Goal: Share content: Share content

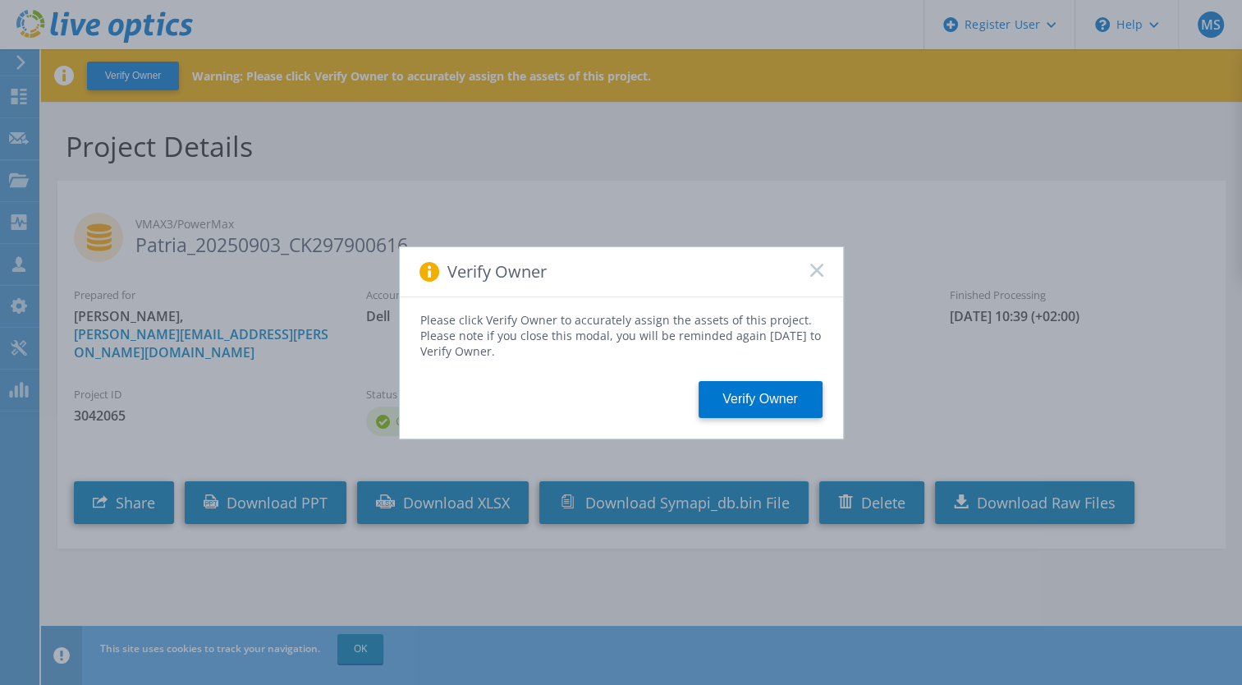
click at [819, 271] on icon at bounding box center [816, 270] width 13 height 13
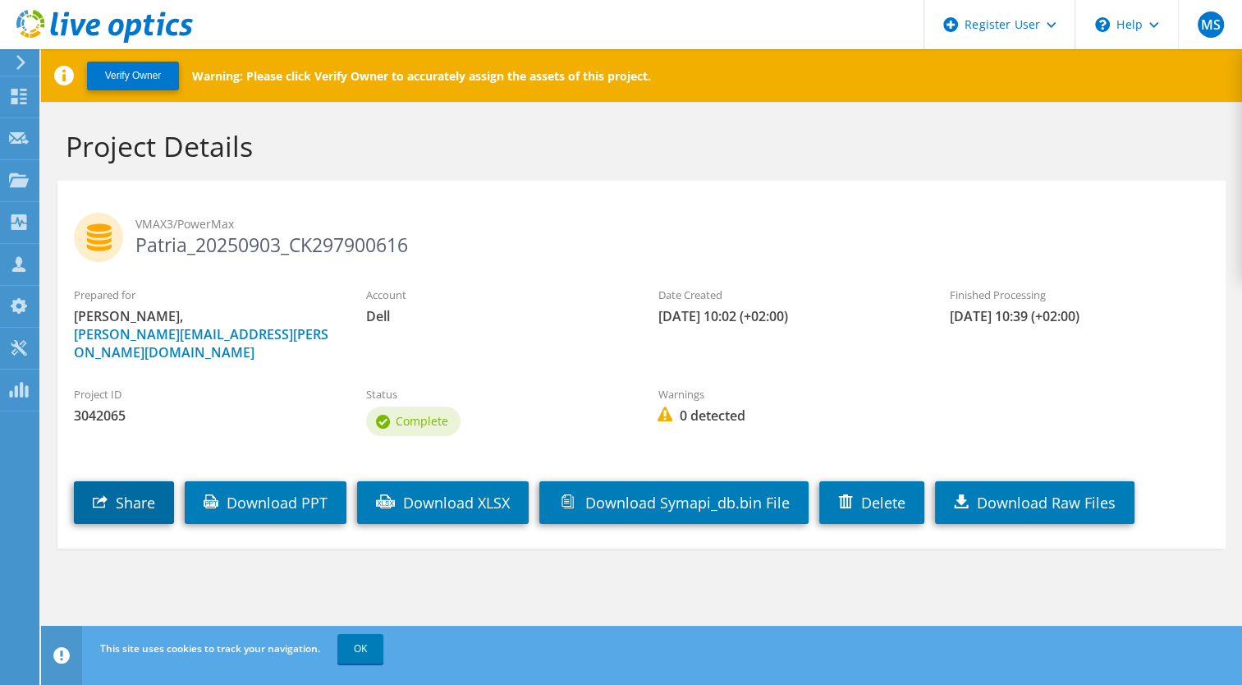
click at [133, 481] on link "Share" at bounding box center [124, 502] width 100 height 43
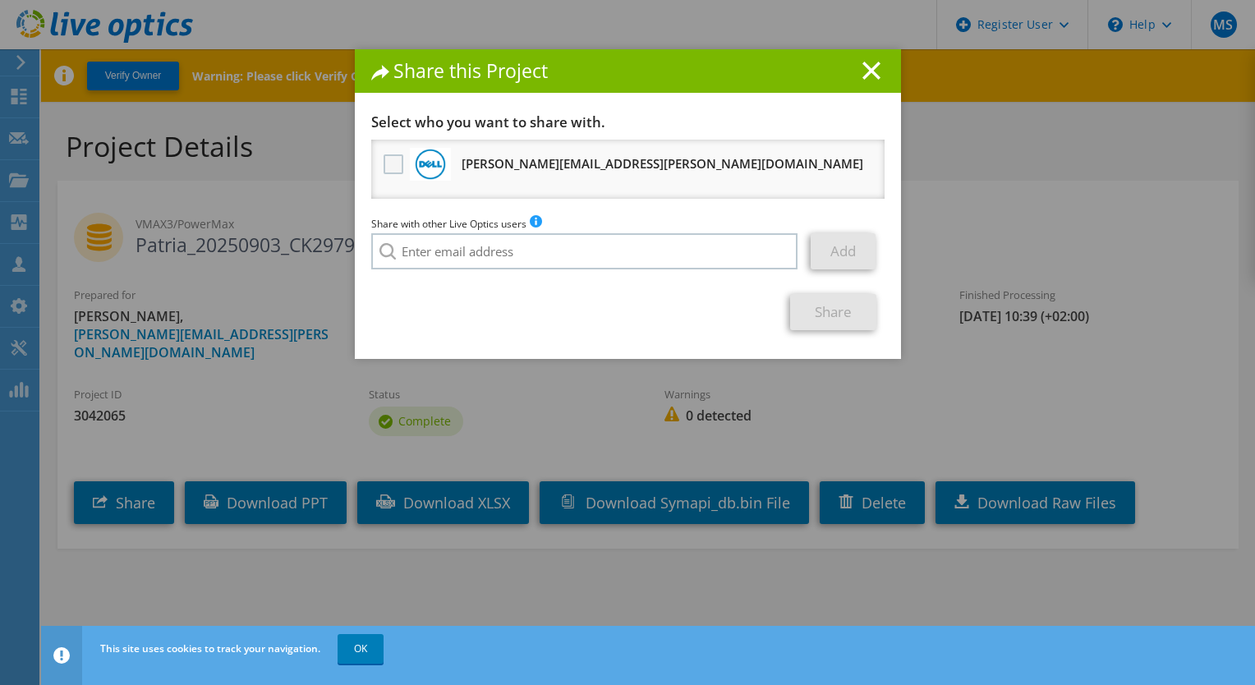
click at [385, 164] on label at bounding box center [395, 164] width 24 height 20
click at [0, 0] on input "checkbox" at bounding box center [0, 0] width 0 height 0
click at [814, 310] on link "Share" at bounding box center [833, 312] width 86 height 36
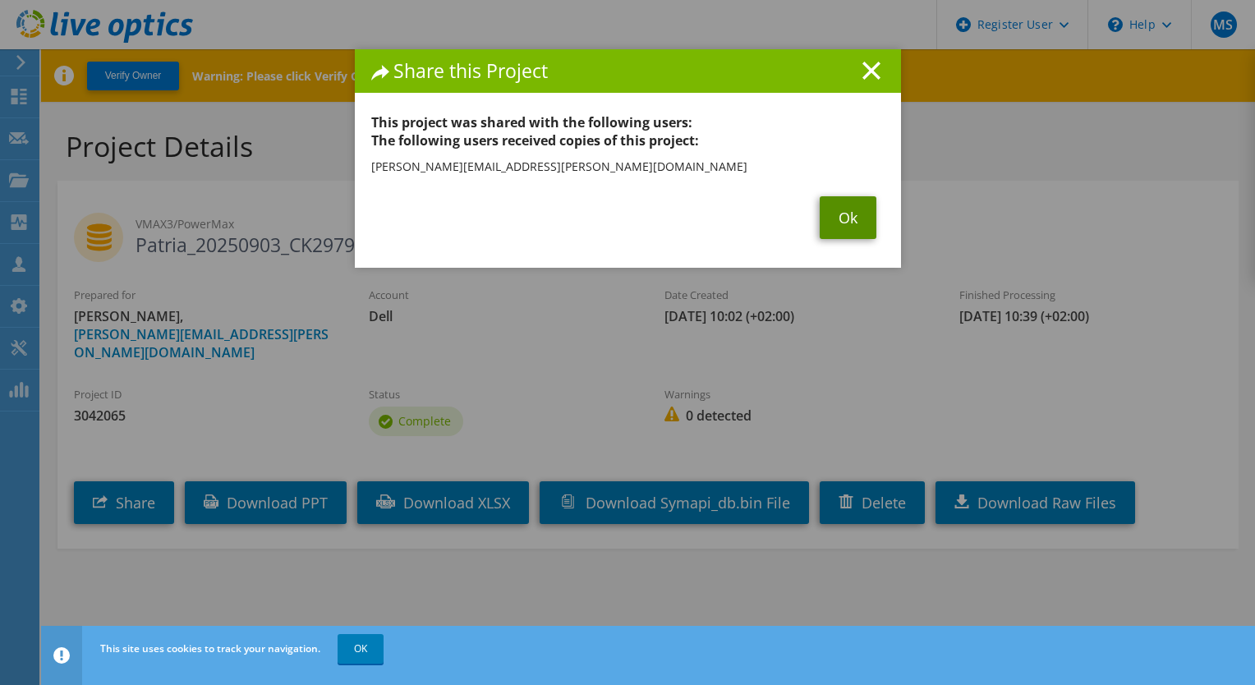
click at [837, 216] on link "Ok" at bounding box center [847, 217] width 57 height 43
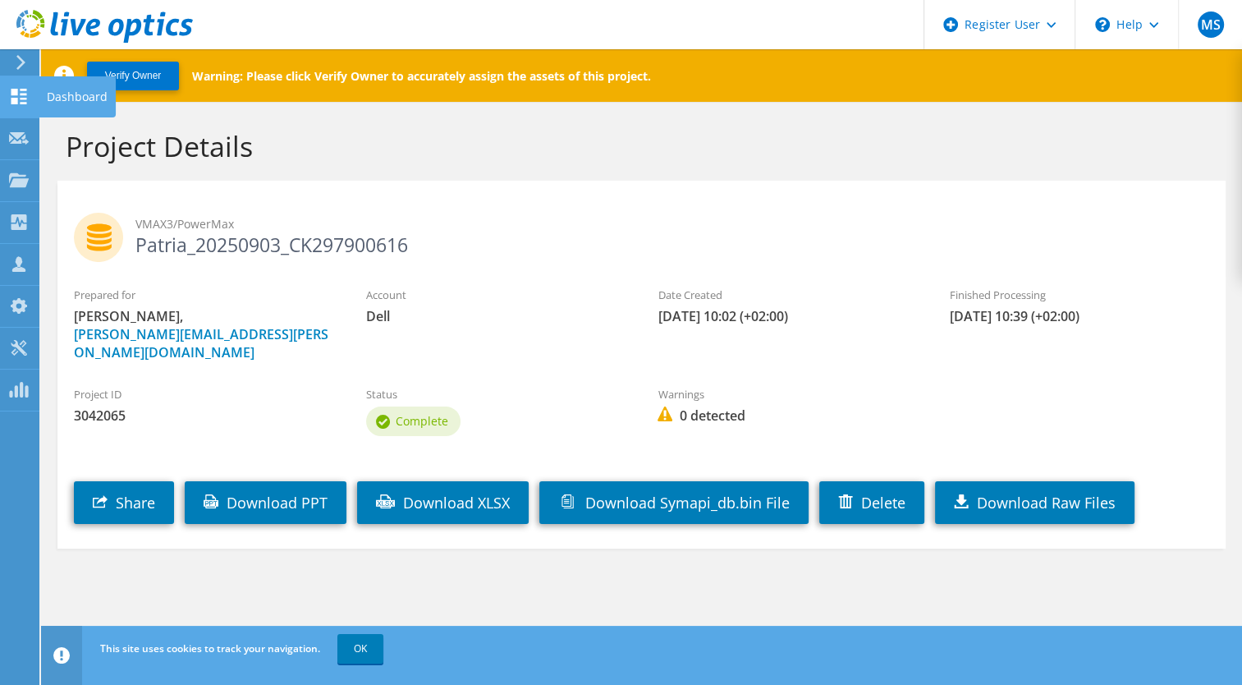
click at [26, 103] on div at bounding box center [19, 98] width 20 height 18
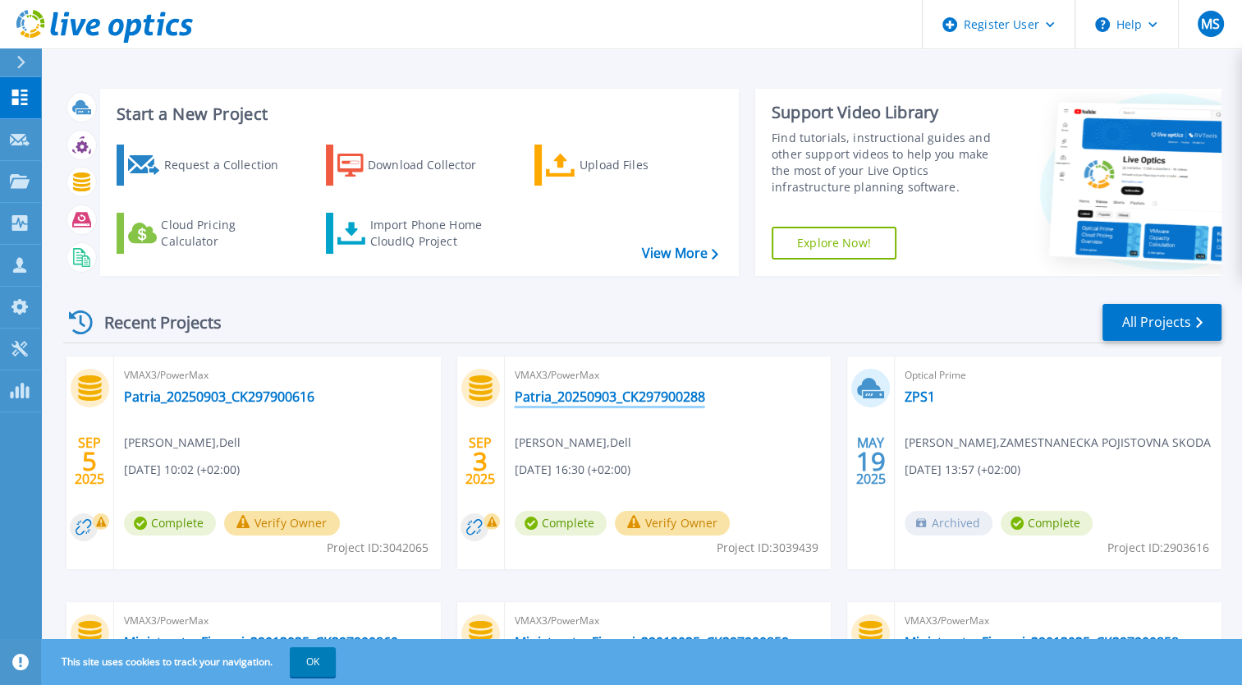
click at [608, 399] on link "Patria_20250903_CK297900288" at bounding box center [610, 396] width 190 height 16
click at [273, 395] on link "Patria_20250903_CK297900616" at bounding box center [219, 396] width 190 height 16
